Goal: Communication & Community: Answer question/provide support

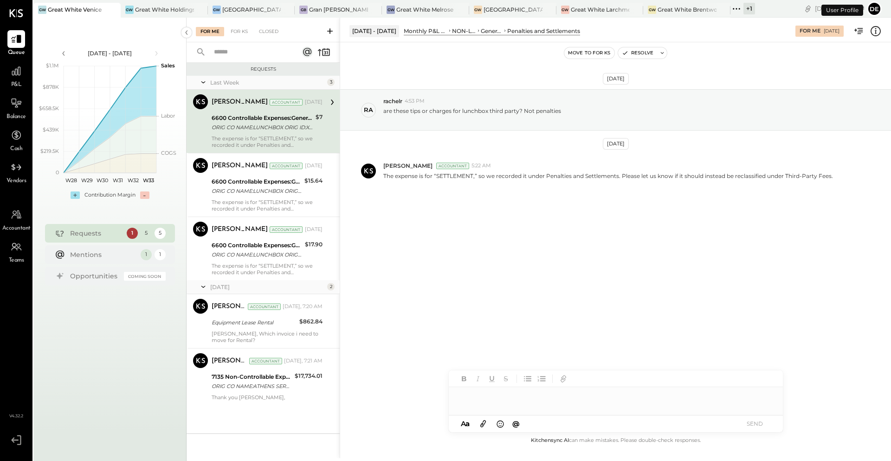
click at [264, 125] on div "ORIG CO NAME:LUNCHBOX ORIG ID:XXXXXX5881 DESC DATE:250707 CO ENTRY DESCR:SETTLE…" at bounding box center [262, 127] width 101 height 9
click at [471, 177] on p "The expense is for “SETTLEMENT,” so we recorded it under Penalties and Settleme…" at bounding box center [608, 176] width 450 height 8
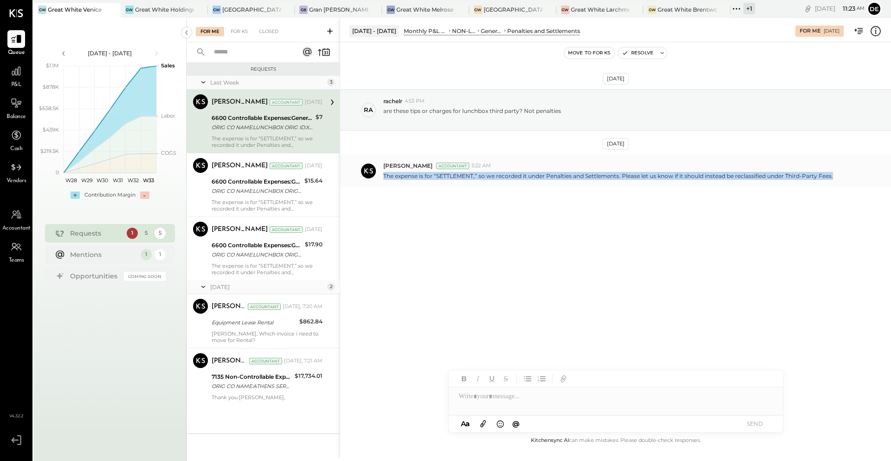
click at [471, 177] on p "The expense is for “SETTLEMENT,” so we recorded it under Penalties and Settleme…" at bounding box center [608, 176] width 450 height 8
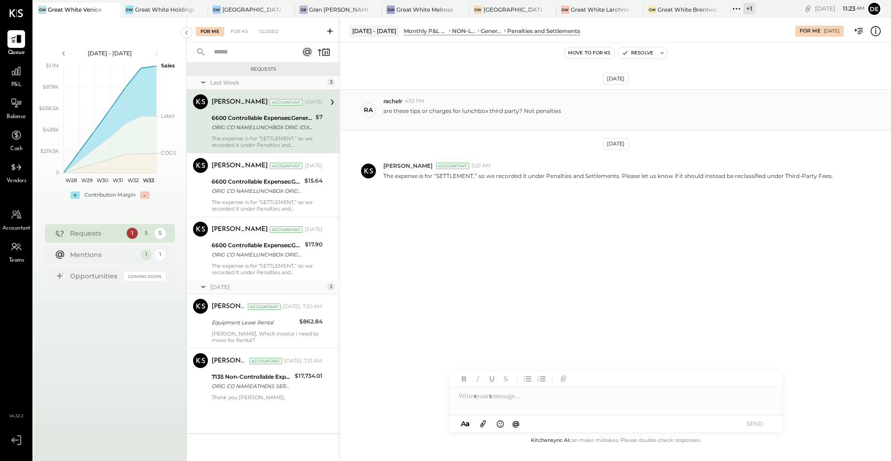
click at [431, 113] on p "are these tips or charges for lunchbox third party? Not penalties" at bounding box center [472, 115] width 178 height 16
click at [441, 38] on div "[DATE] - [DATE] Monthly P&L Comparison NON-LABOR OPERATING EXPENSES CONTROLLABL…" at bounding box center [615, 29] width 551 height 19
click at [452, 30] on div "NON-LABOR OPERATING EXPENSES" at bounding box center [464, 31] width 24 height 8
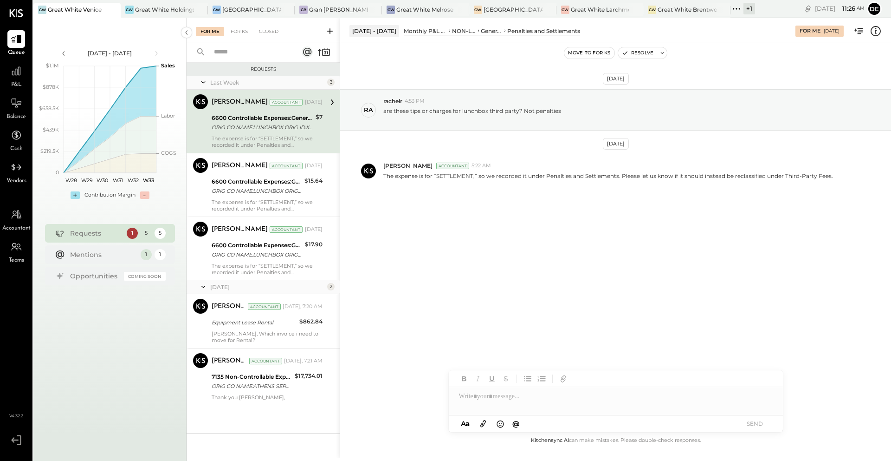
click at [485, 404] on div at bounding box center [616, 396] width 334 height 19
click at [510, 396] on div "**********" at bounding box center [616, 396] width 334 height 19
click at [514, 398] on div "**********" at bounding box center [616, 396] width 334 height 19
click at [516, 397] on div "**********" at bounding box center [616, 396] width 334 height 19
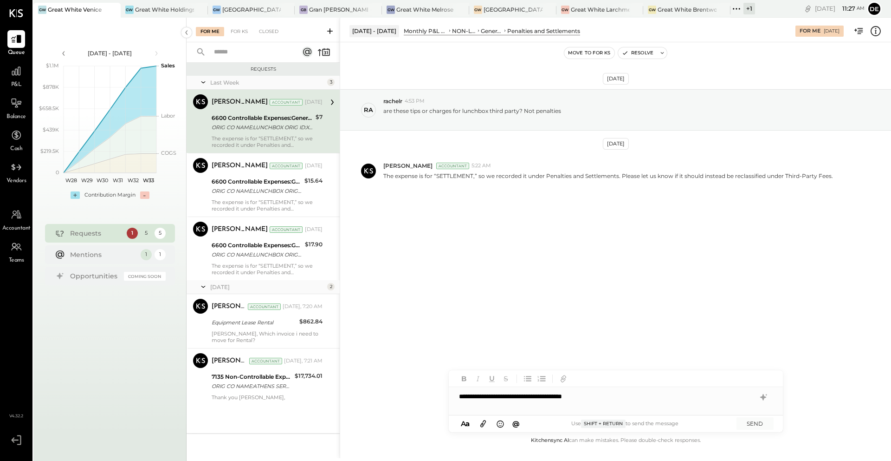
click at [501, 396] on div "**********" at bounding box center [616, 396] width 334 height 19
drag, startPoint x: 604, startPoint y: 399, endPoint x: 611, endPoint y: 397, distance: 7.1
click at [606, 398] on div "**********" at bounding box center [616, 396] width 334 height 19
click at [622, 396] on div "**********" at bounding box center [616, 396] width 334 height 19
click at [742, 422] on button "SEND" at bounding box center [755, 423] width 37 height 13
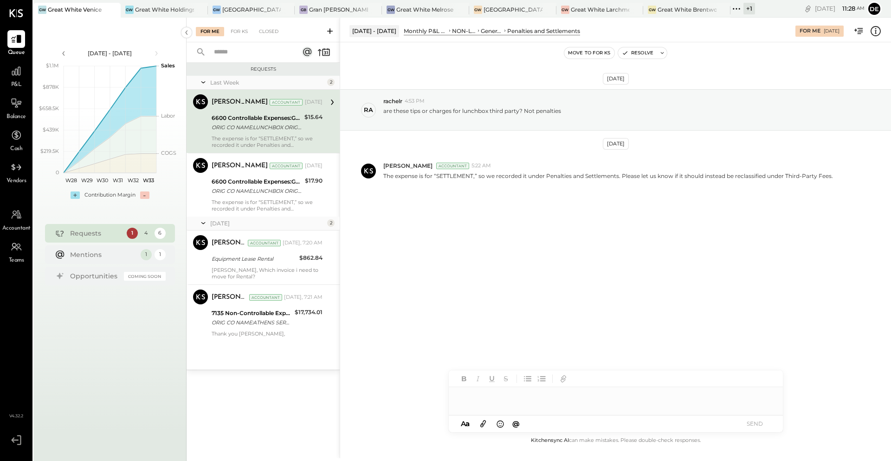
click at [490, 400] on div at bounding box center [616, 396] width 334 height 19
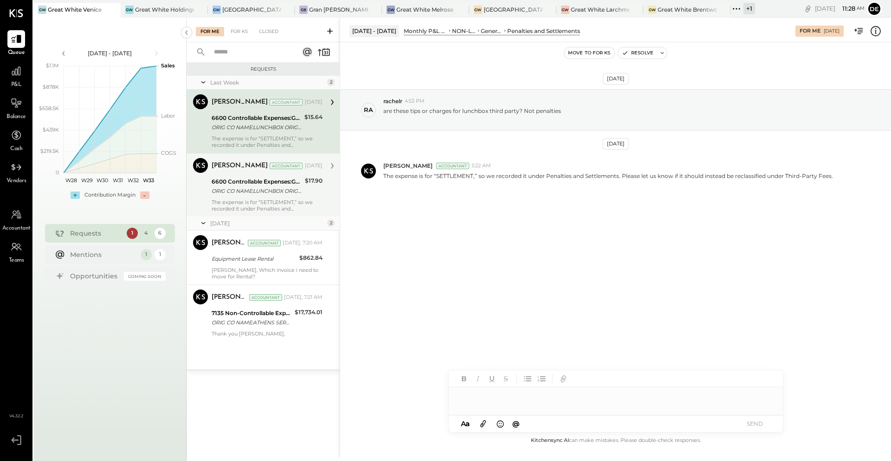
drag, startPoint x: 269, startPoint y: 192, endPoint x: 264, endPoint y: 193, distance: 4.8
click at [269, 192] on div "ORIG CO NAME:LUNCHBOX ORIG ID:XXXXXX5881 DESC DATE:250721 CO ENTRY DESCR:SETTLE…" at bounding box center [257, 190] width 91 height 9
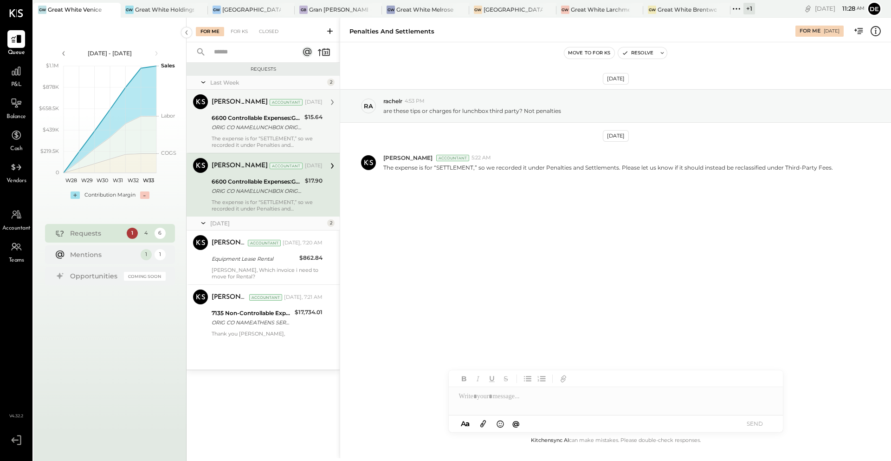
click at [280, 136] on div "The expense is for “SETTLEMENT,” so we recorded it under Penalties and Settleme…" at bounding box center [267, 141] width 111 height 13
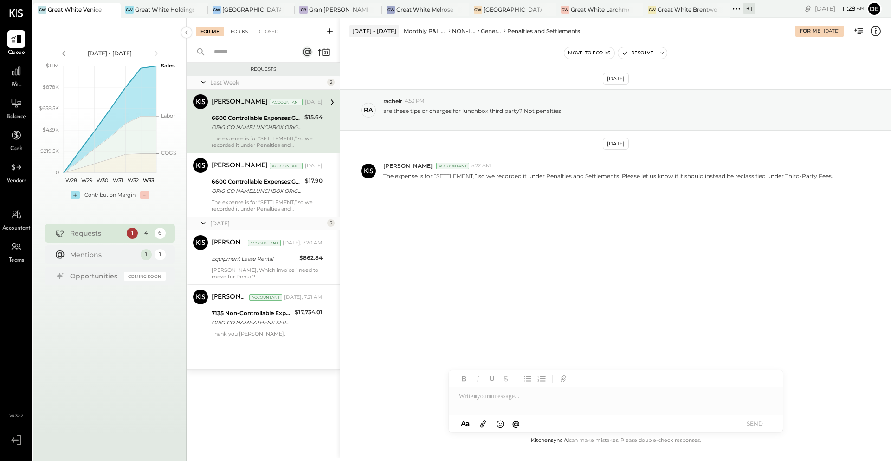
click at [241, 30] on div "For KS" at bounding box center [239, 31] width 26 height 9
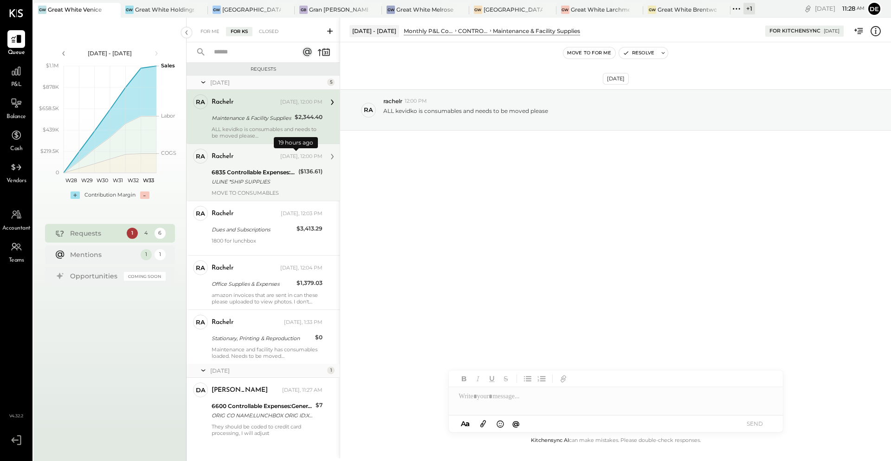
scroll to position [10, 0]
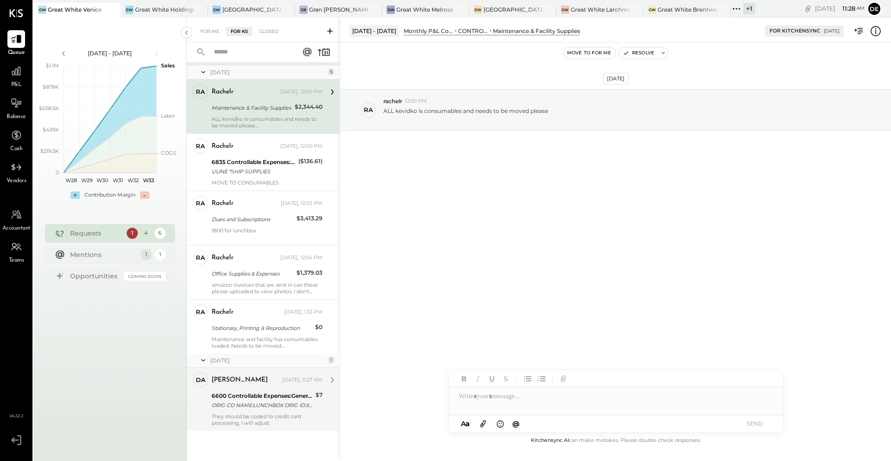
click at [289, 410] on div "[PERSON_NAME] [DATE], 11:27 AM 6600 Controllable Expenses:General & Administrat…" at bounding box center [267, 399] width 111 height 54
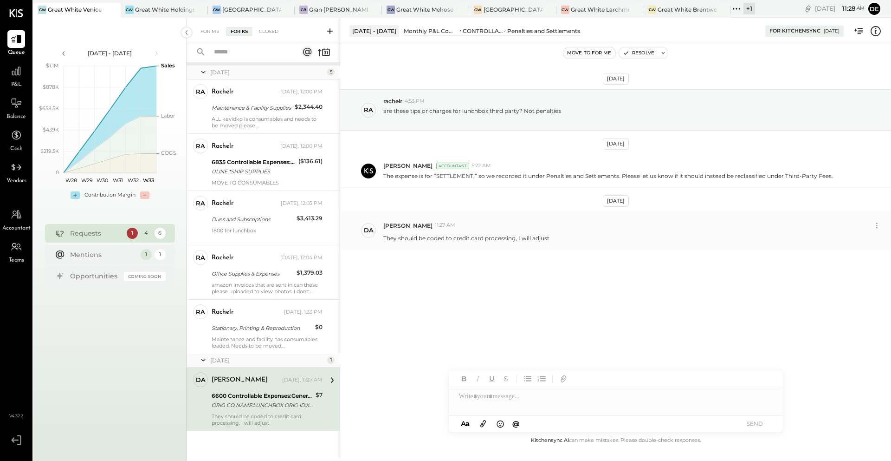
click at [462, 240] on p "They should be coded to credit card processing, I will adjust" at bounding box center [466, 238] width 166 height 8
copy div "They should be coded to credit card processing, I will adjust R rachelr DA [PER…"
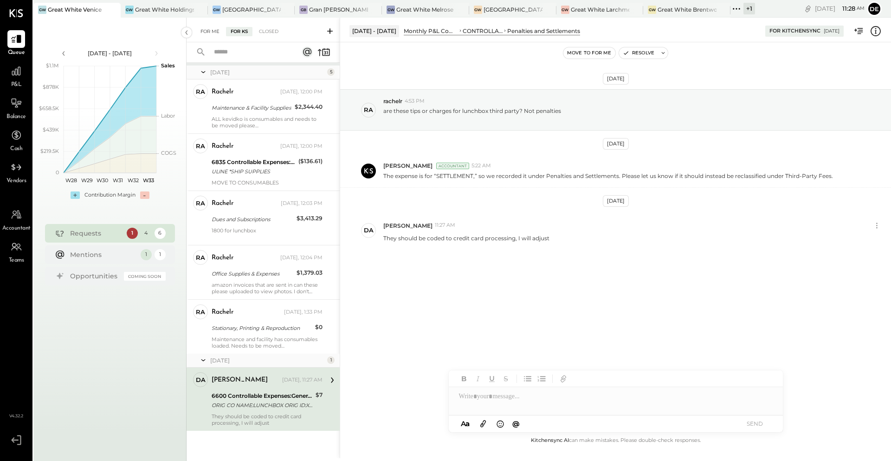
click at [207, 32] on div "For Me" at bounding box center [210, 31] width 28 height 9
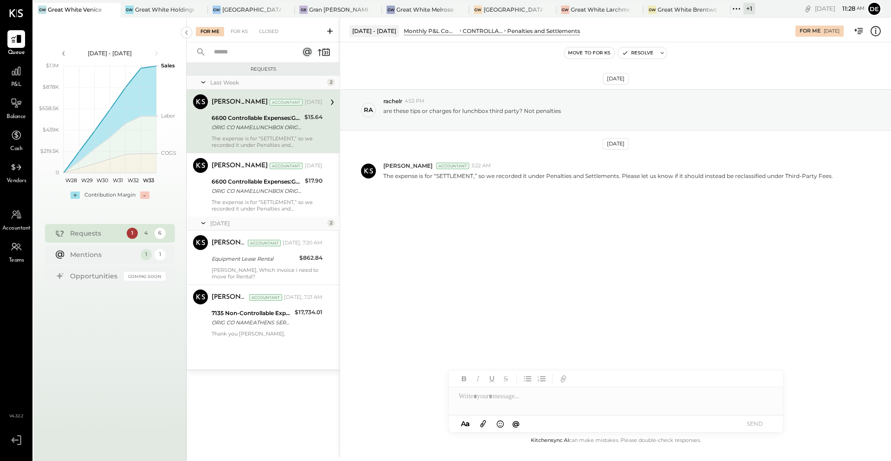
click at [245, 131] on div "ORIG CO NAME:LUNCHBOX ORIG ID:XXXXXX5881 DESC DATE:250721 CO ENTRY DESCR:SETTLE…" at bounding box center [257, 127] width 90 height 9
click at [490, 402] on div at bounding box center [616, 396] width 334 height 19
click at [744, 422] on button "SEND" at bounding box center [755, 423] width 37 height 13
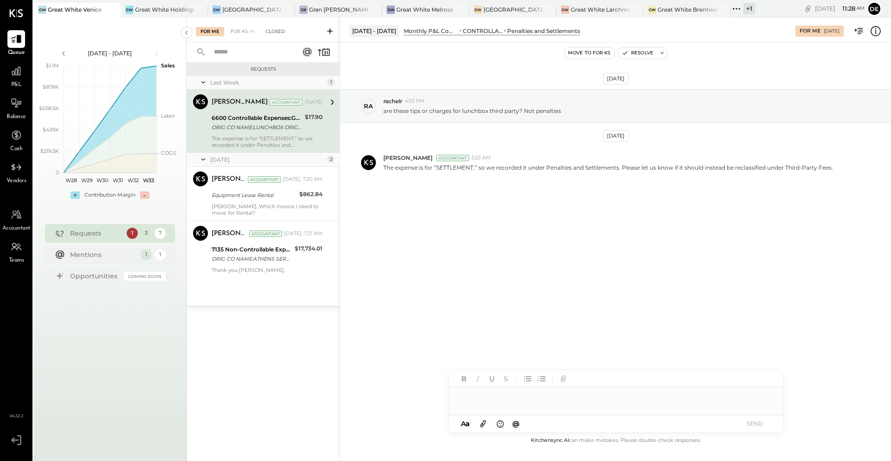
click at [279, 35] on div "Closed" at bounding box center [275, 31] width 29 height 9
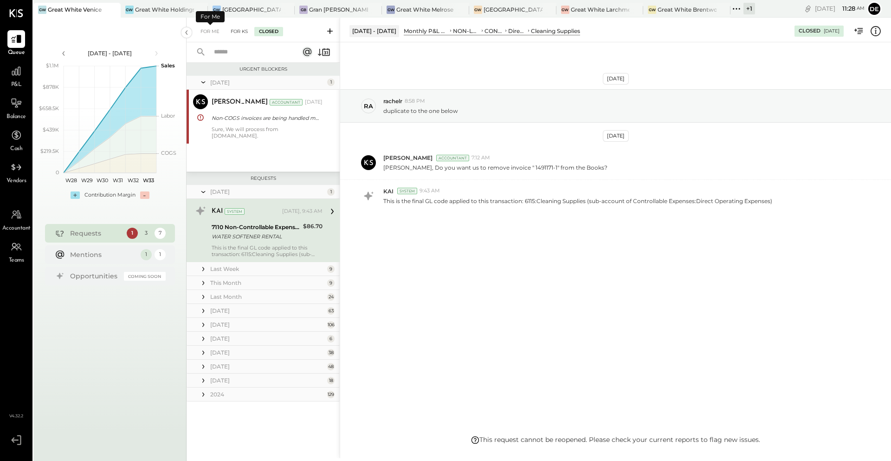
click at [235, 33] on div "For KS" at bounding box center [239, 31] width 26 height 9
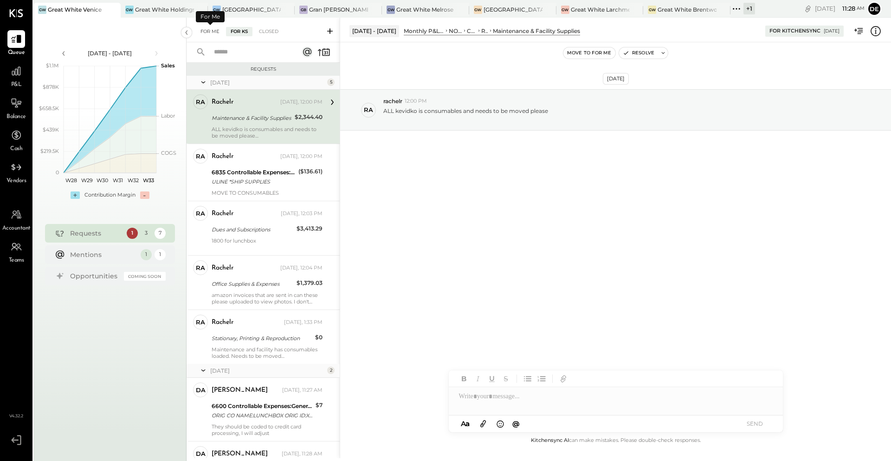
click at [213, 32] on div "For Me" at bounding box center [210, 31] width 28 height 9
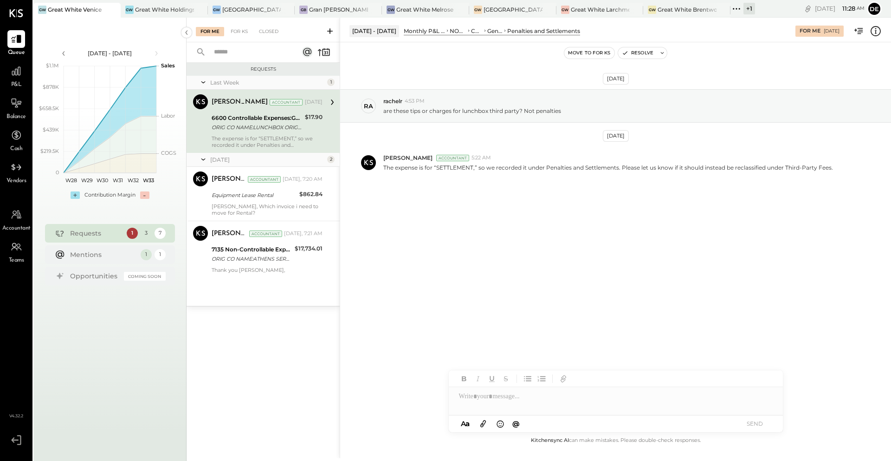
click at [511, 398] on div at bounding box center [616, 396] width 334 height 19
paste div
click at [748, 423] on button "SEND" at bounding box center [755, 423] width 37 height 13
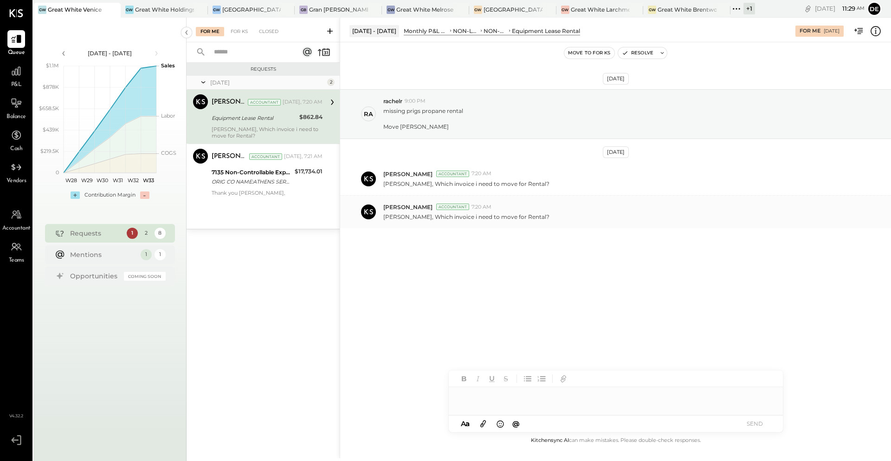
click at [417, 218] on p "[PERSON_NAME], Which invoice i need to move for Rental?" at bounding box center [466, 217] width 166 height 8
click at [487, 395] on div at bounding box center [616, 401] width 334 height 28
drag, startPoint x: 510, startPoint y: 321, endPoint x: 481, endPoint y: 391, distance: 75.8
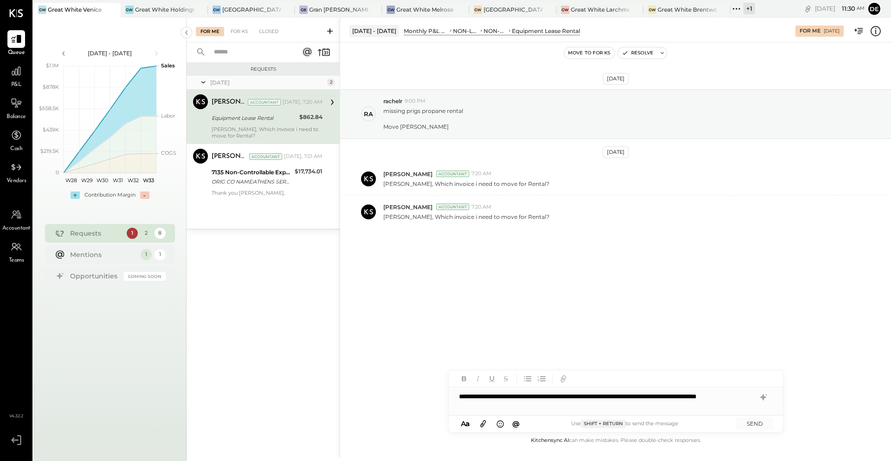
click at [507, 333] on div "[DATE] ra rachelr 9:00 PM missing prigs propane rental Move [PERSON_NAME] [DATE…" at bounding box center [615, 238] width 551 height 392
click at [481, 424] on icon at bounding box center [483, 423] width 10 height 11
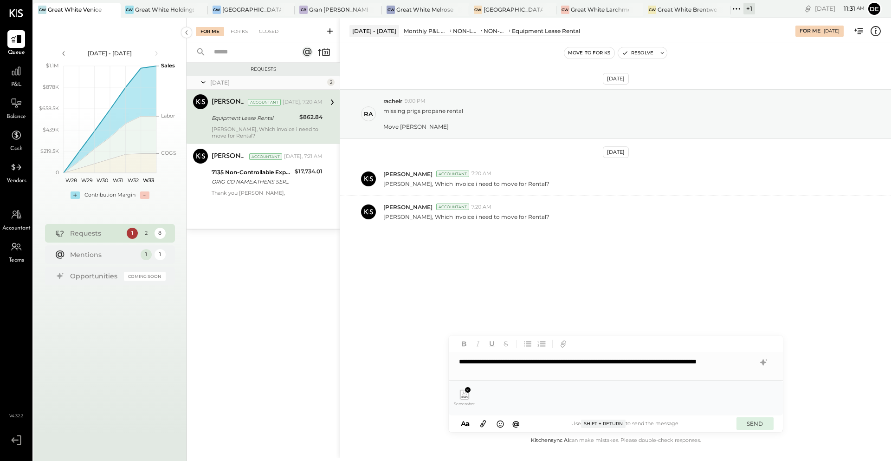
click at [754, 420] on button "SEND" at bounding box center [755, 423] width 37 height 13
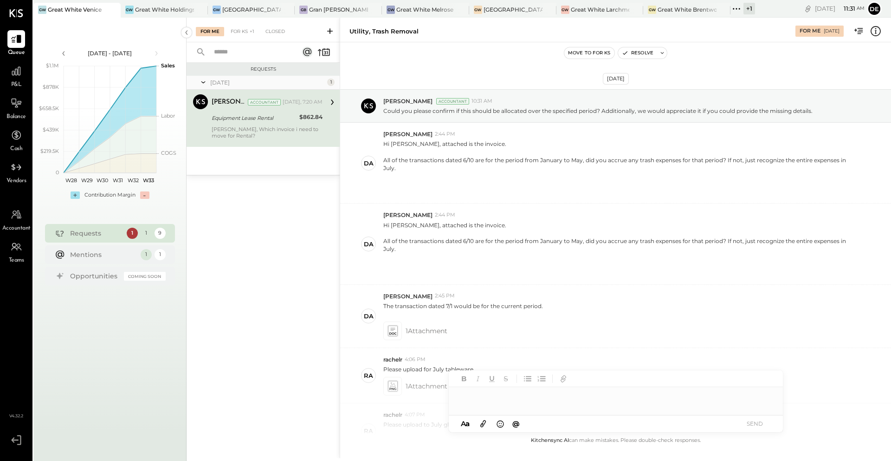
scroll to position [330, 0]
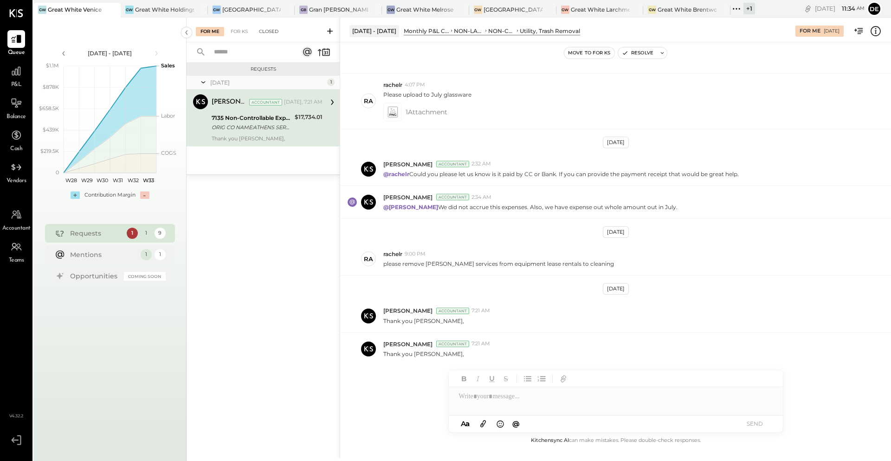
drag, startPoint x: 263, startPoint y: 31, endPoint x: 265, endPoint y: 35, distance: 5.0
click at [263, 31] on div "Closed" at bounding box center [268, 31] width 29 height 9
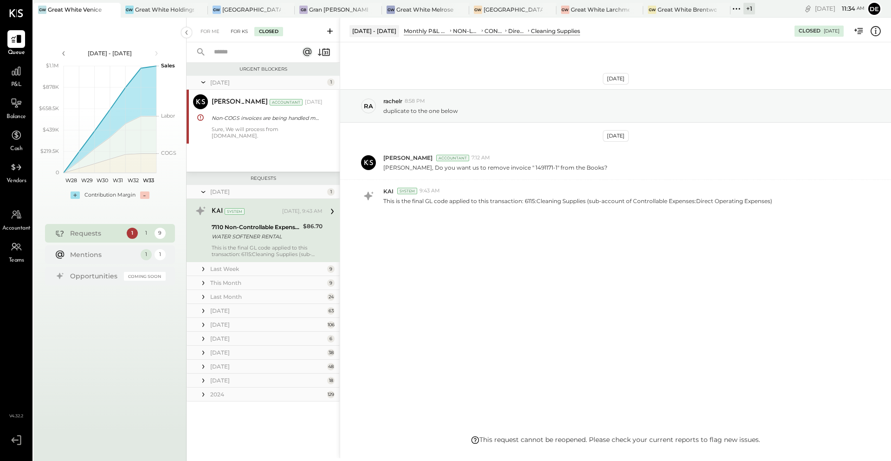
click at [235, 31] on div "For KS" at bounding box center [239, 31] width 26 height 9
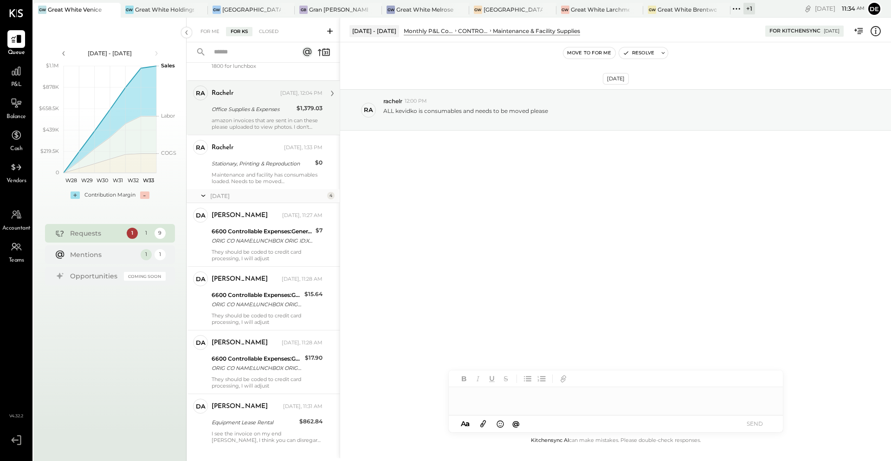
scroll to position [192, 0]
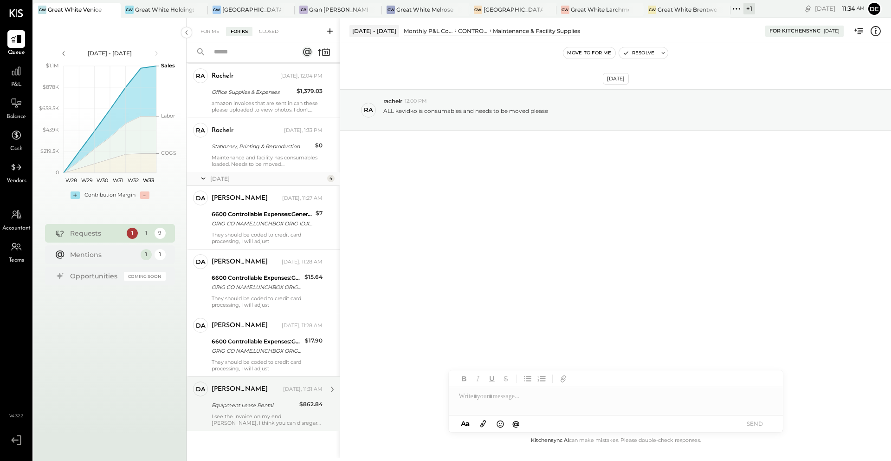
click at [271, 404] on div "Equipment Lease Rental" at bounding box center [254, 404] width 85 height 9
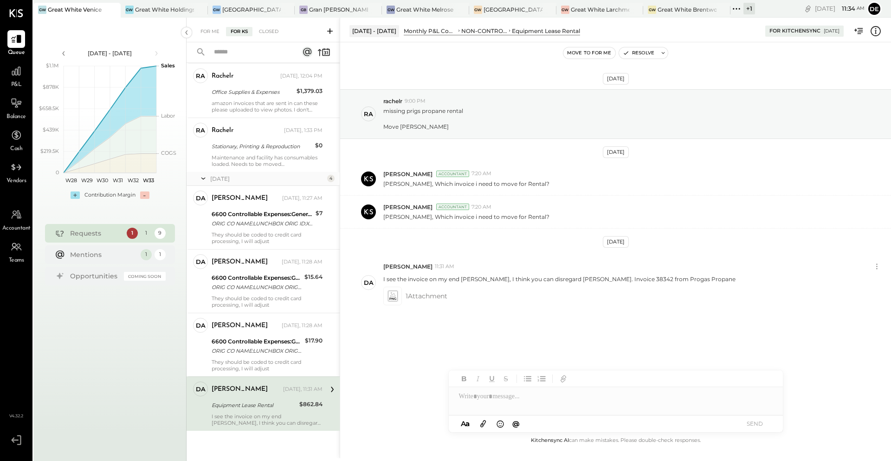
click at [480, 395] on div at bounding box center [616, 396] width 334 height 19
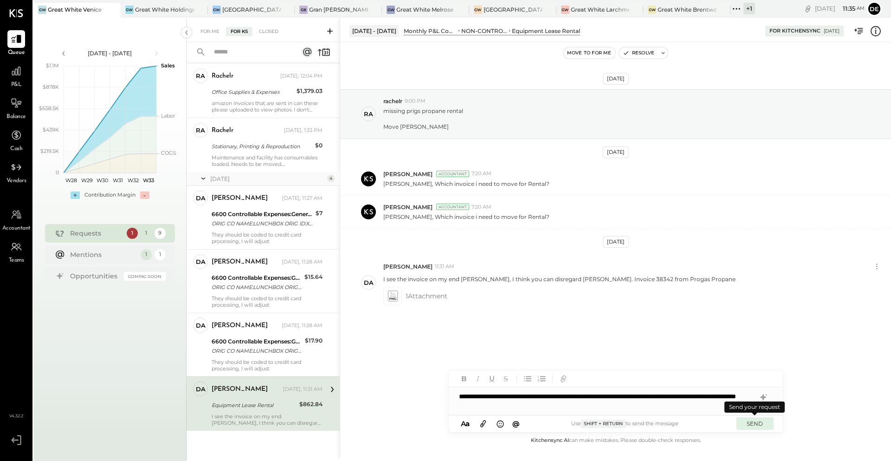
click at [751, 419] on button "SEND" at bounding box center [755, 423] width 37 height 13
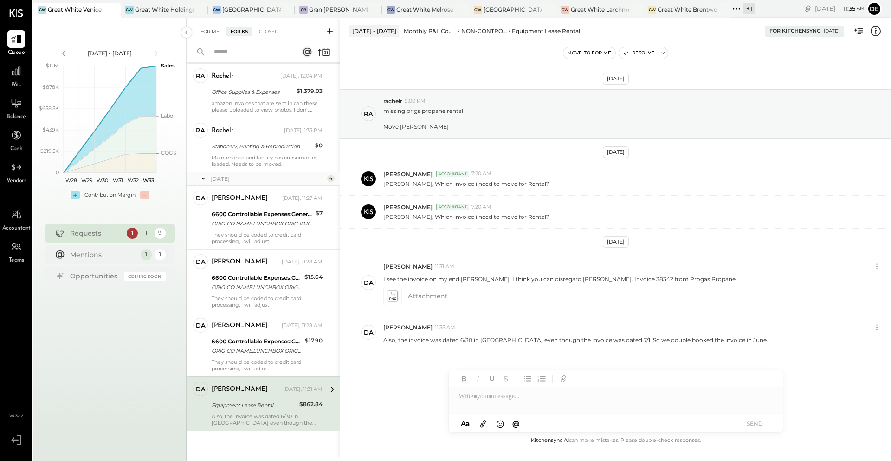
click at [205, 33] on div "For Me" at bounding box center [210, 31] width 28 height 9
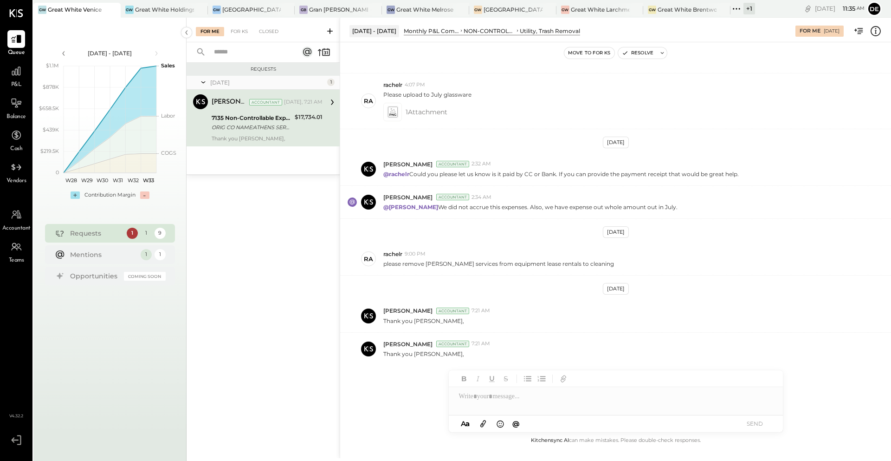
click at [251, 113] on div "7135 Non-Controllable Expenses:Utilities:Utility, Trash Removal" at bounding box center [252, 117] width 80 height 9
click at [625, 53] on icon "button" at bounding box center [625, 53] width 4 height 3
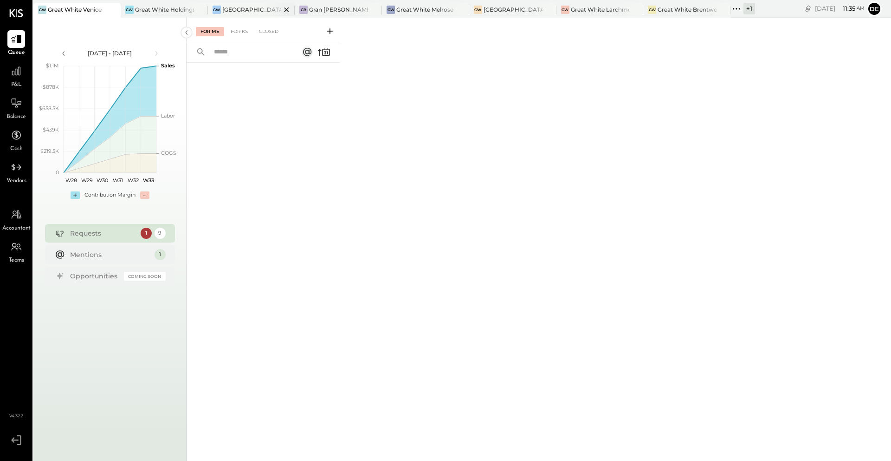
click at [252, 8] on div "[GEOGRAPHIC_DATA]" at bounding box center [251, 10] width 59 height 8
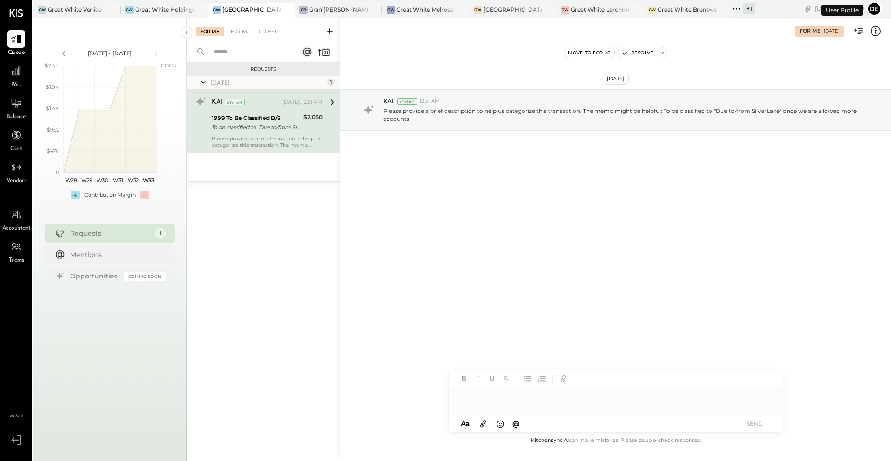
click at [257, 119] on div "1999 To Be Classified B/S" at bounding box center [256, 117] width 89 height 9
click at [495, 393] on div at bounding box center [616, 396] width 334 height 19
click at [753, 417] on button "SEND" at bounding box center [755, 423] width 37 height 13
